Goal: Navigation & Orientation: Find specific page/section

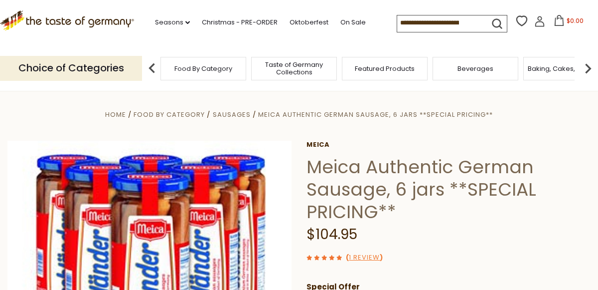
click at [67, 61] on p "Choice of Categories" at bounding box center [71, 68] width 142 height 24
click at [81, 67] on p "Choice of Categories" at bounding box center [71, 68] width 142 height 24
click at [201, 65] on span "Food By Category" at bounding box center [203, 68] width 58 height 7
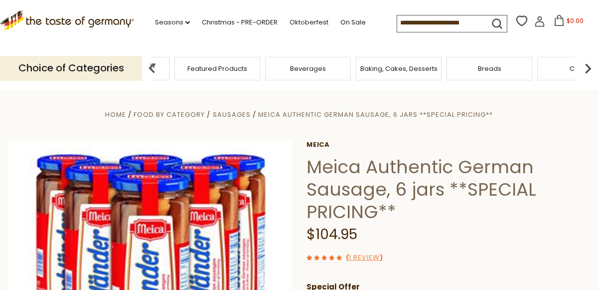
click at [161, 67] on img at bounding box center [152, 68] width 20 height 20
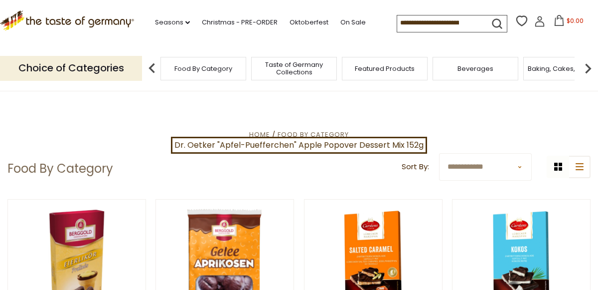
click at [287, 57] on div "Taste of Germany Collections" at bounding box center [294, 68] width 86 height 23
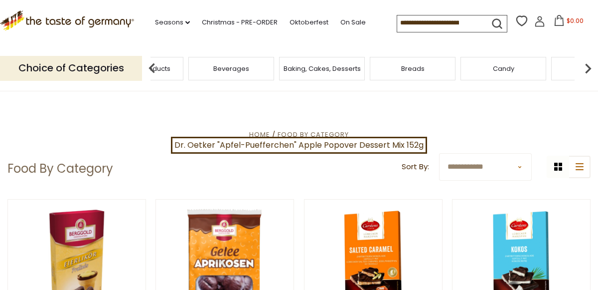
click at [148, 65] on img at bounding box center [152, 68] width 20 height 20
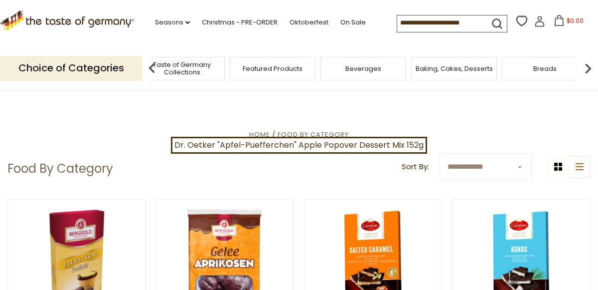
click at [156, 63] on img at bounding box center [152, 68] width 20 height 20
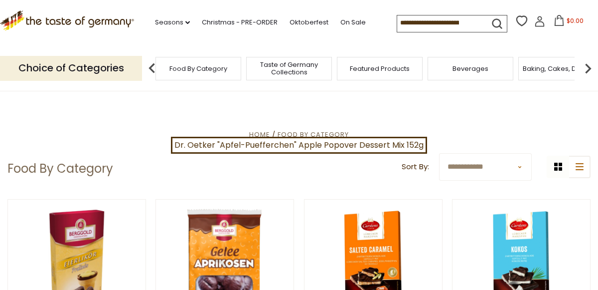
click at [202, 65] on span "Food By Category" at bounding box center [198, 68] width 58 height 7
